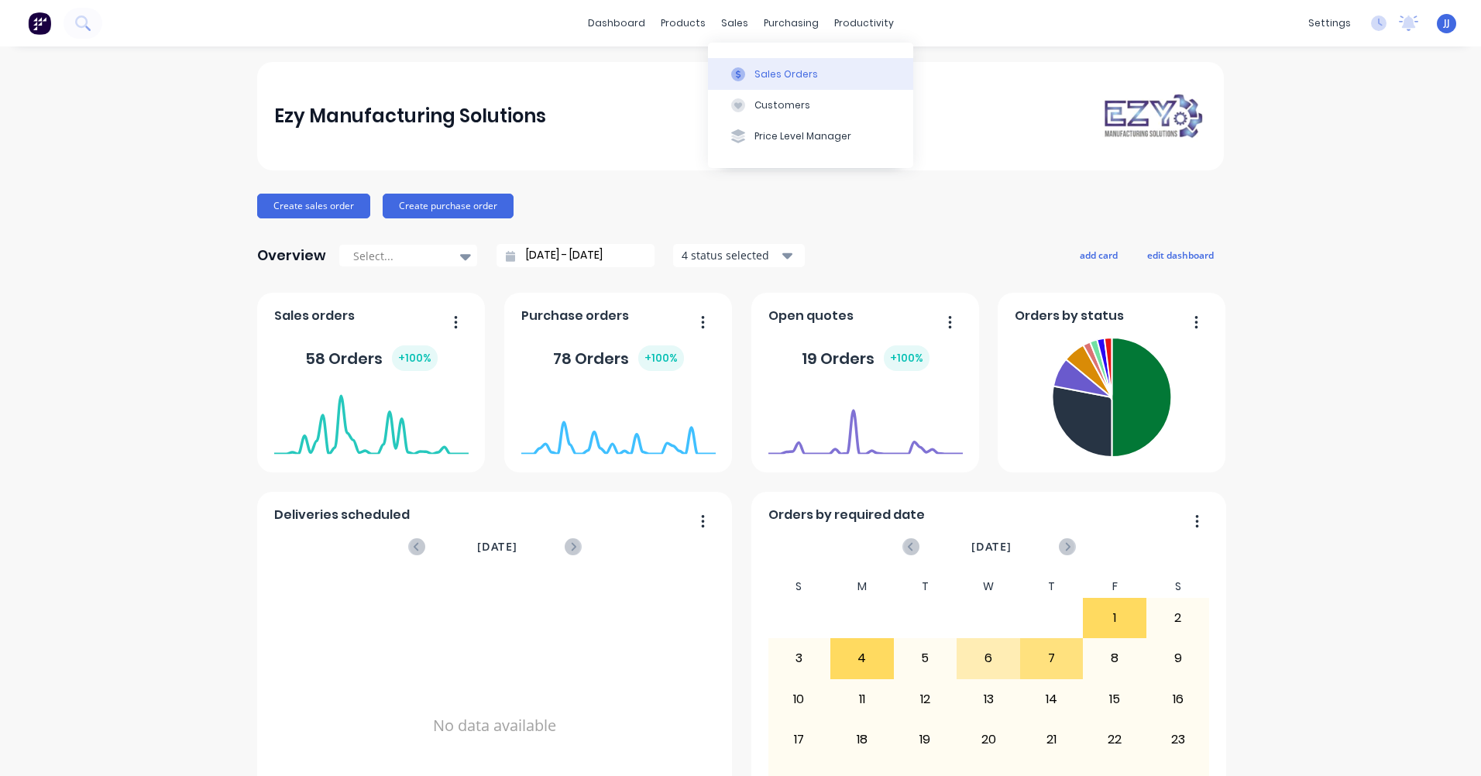
click at [762, 69] on div "Sales Orders" at bounding box center [787, 74] width 64 height 14
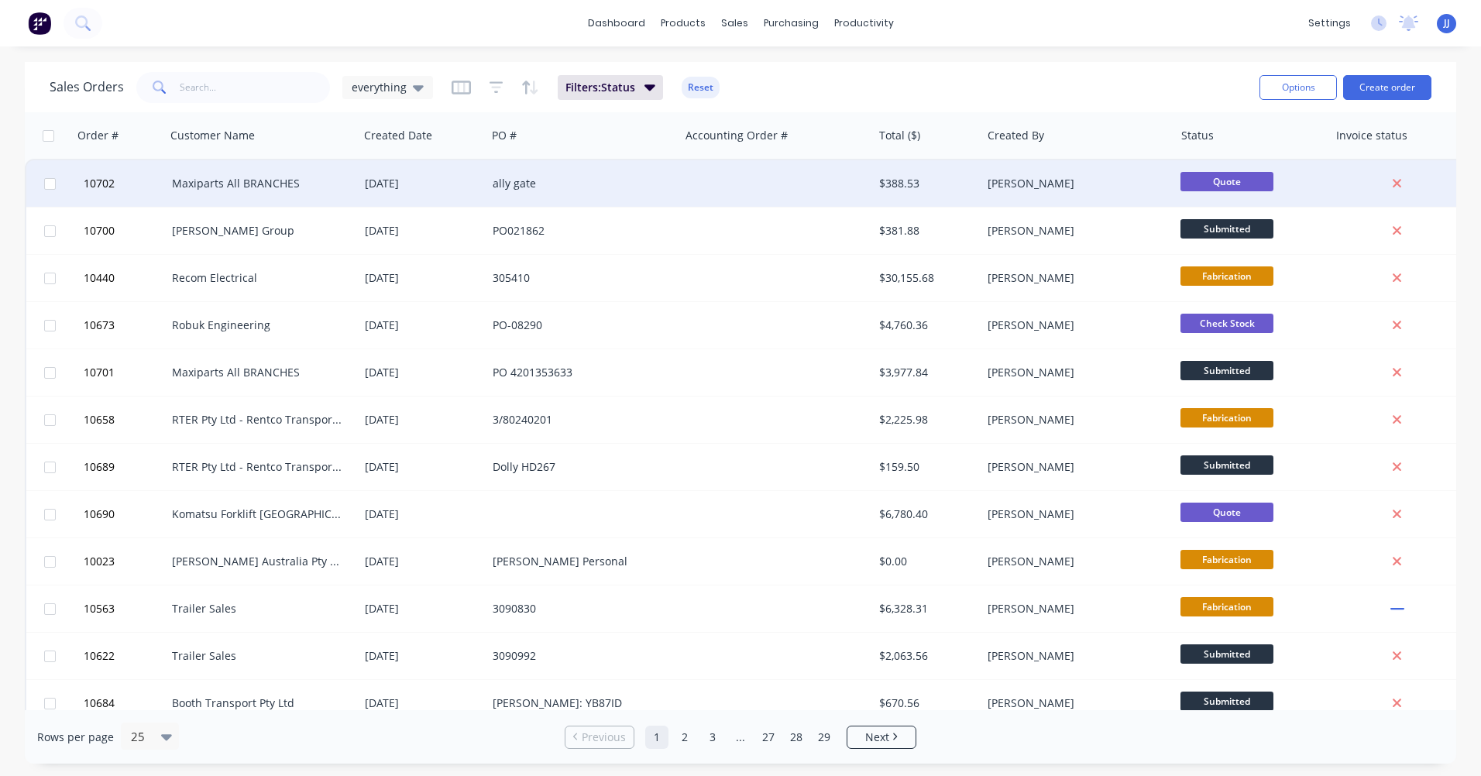
click at [275, 182] on div "Maxiparts All BRANCHES" at bounding box center [258, 183] width 172 height 15
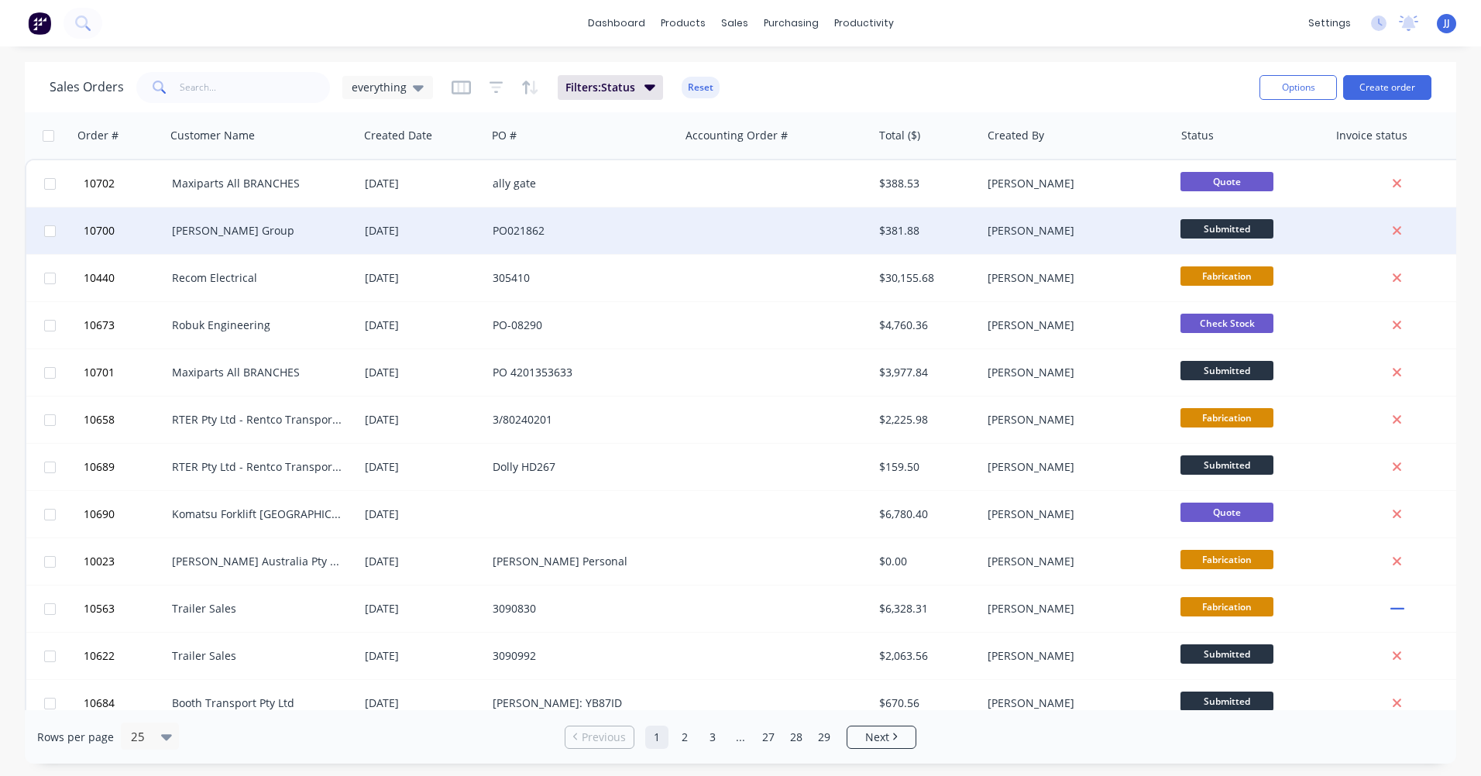
click at [229, 238] on div "[PERSON_NAME] Group" at bounding box center [258, 230] width 172 height 15
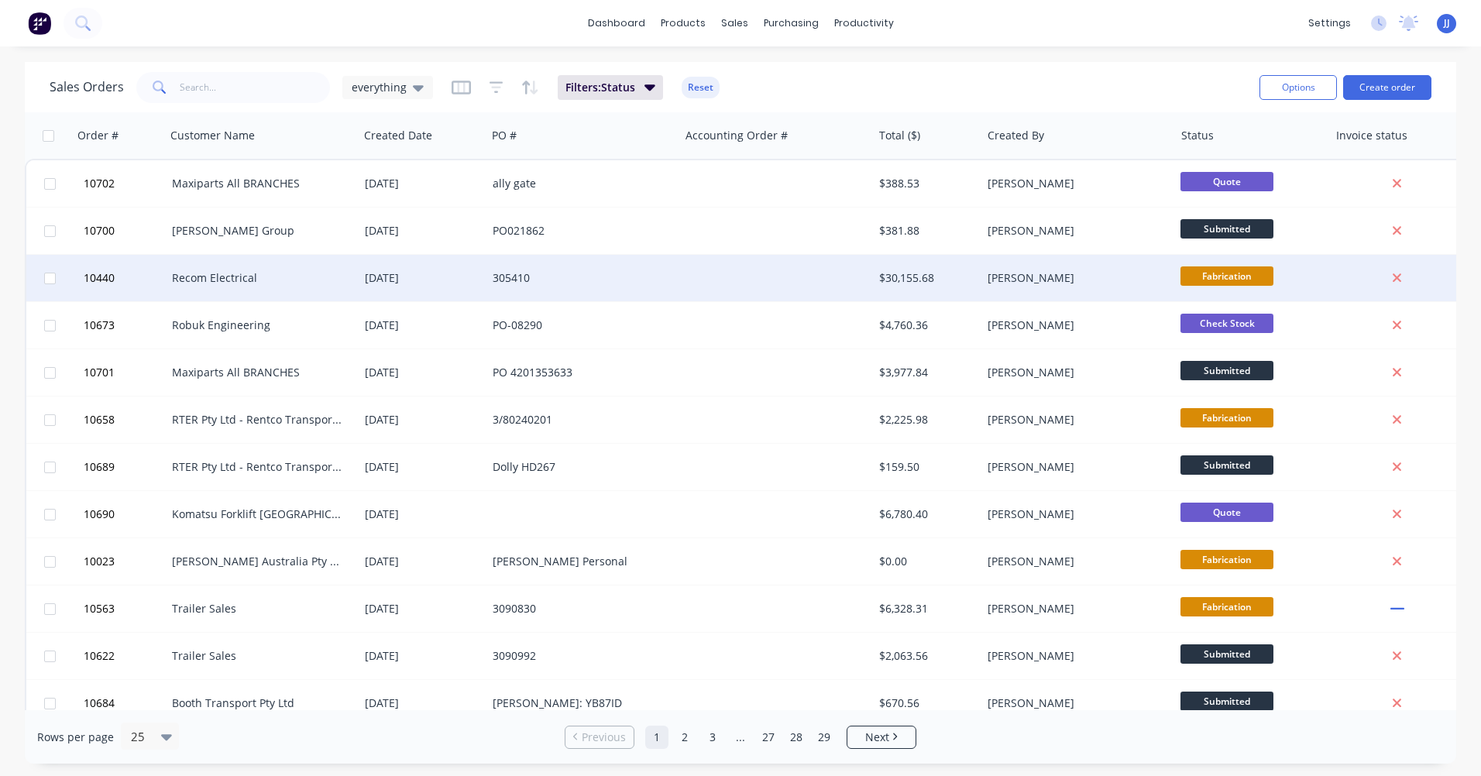
click at [205, 277] on div "Recom Electrical" at bounding box center [258, 277] width 172 height 15
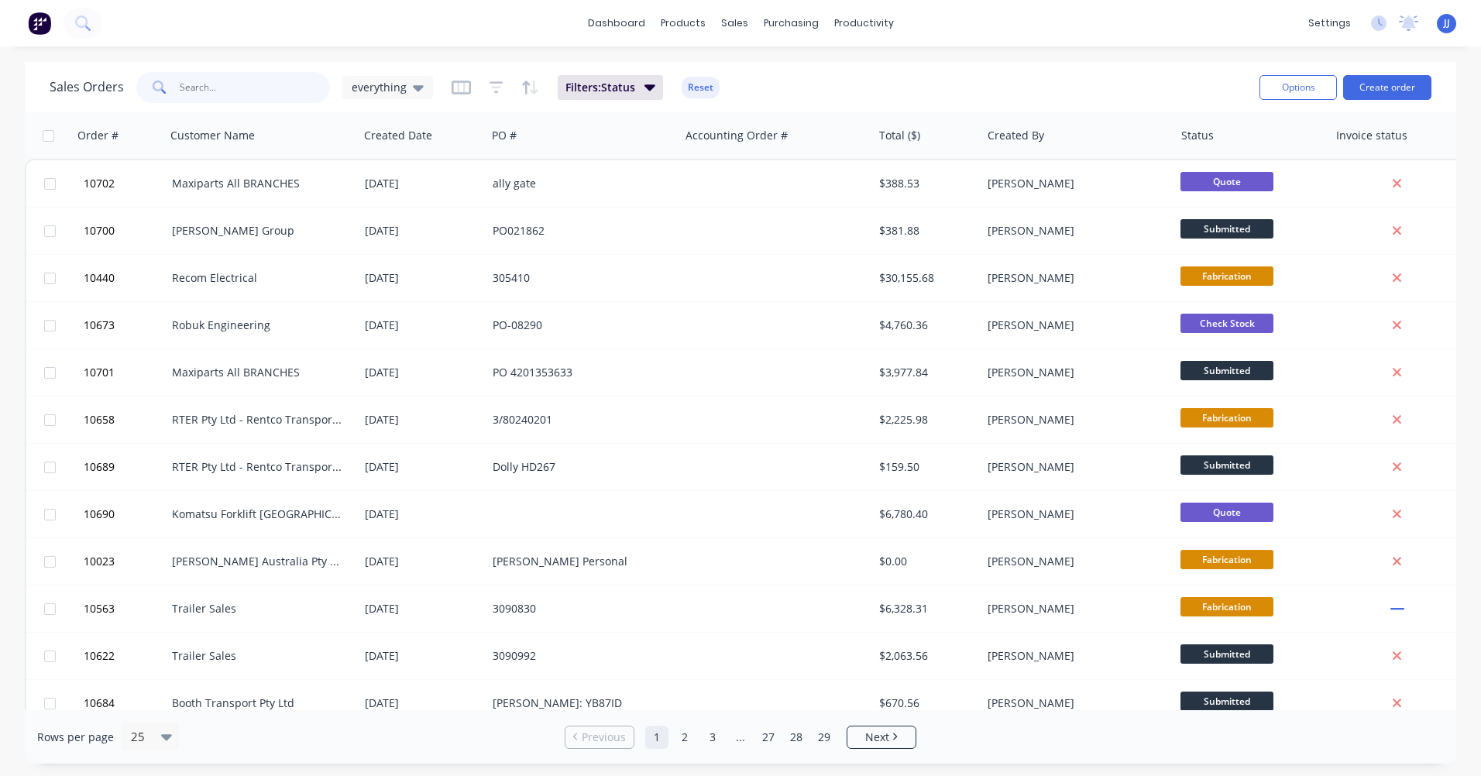
click at [194, 90] on input "text" at bounding box center [255, 87] width 151 height 31
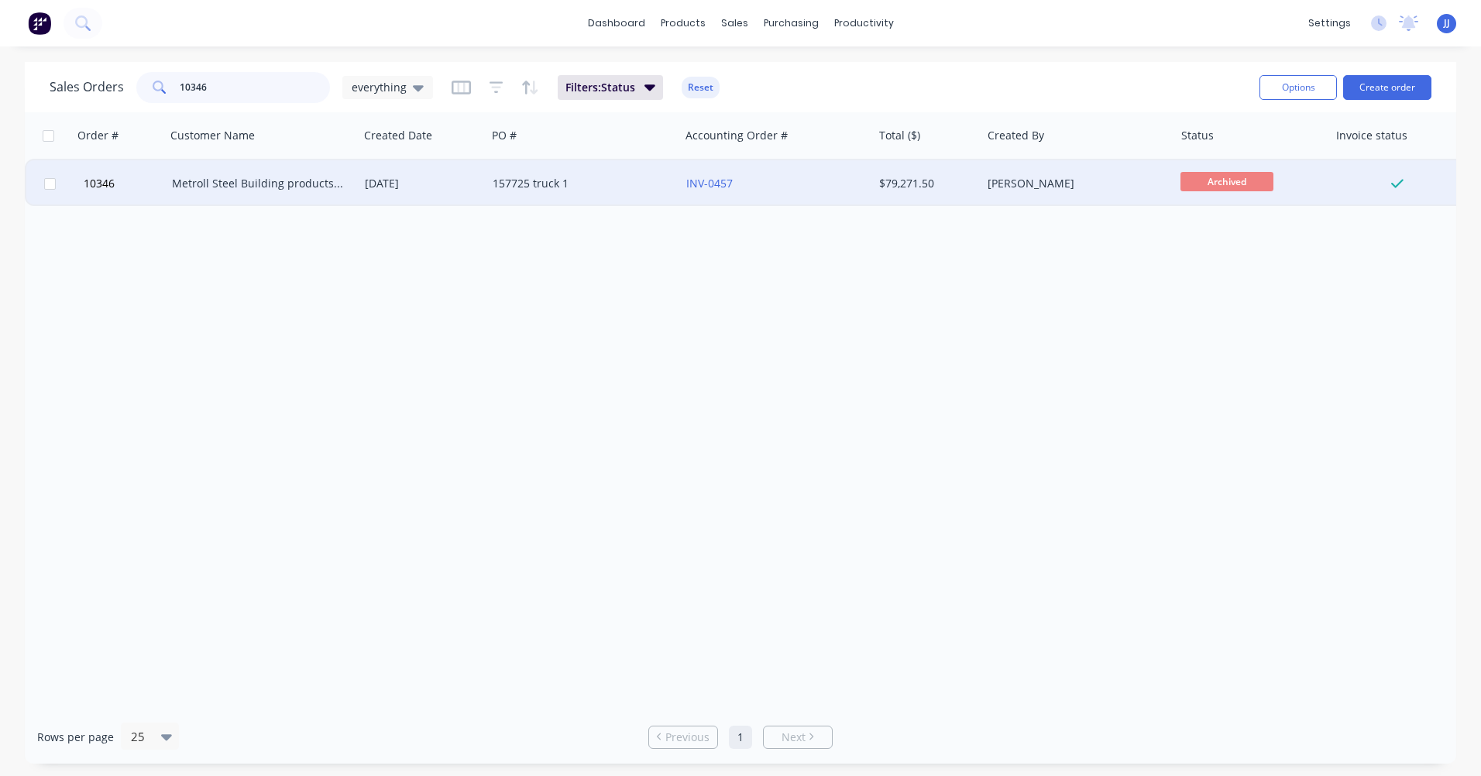
type input "10346"
click at [274, 184] on div "Metroll Steel Building products & Solutions" at bounding box center [258, 183] width 172 height 15
